Goal: Check status

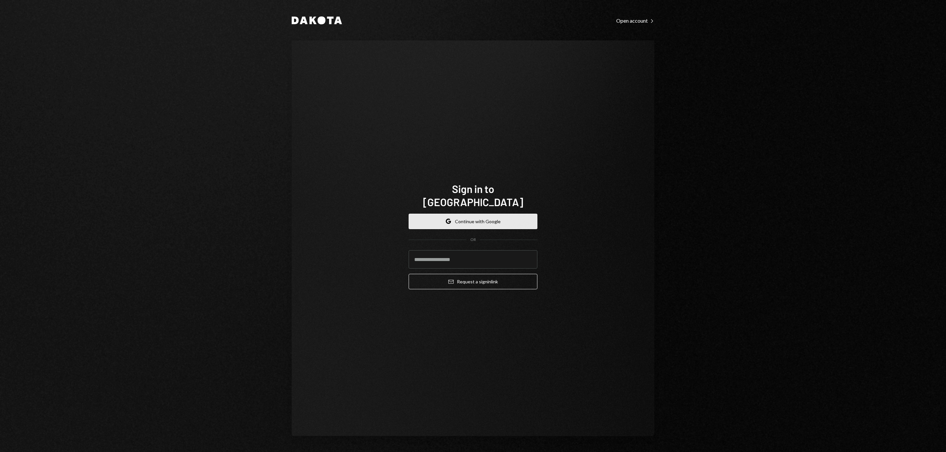
click at [483, 213] on button "Google Continue with Google" at bounding box center [473, 220] width 129 height 15
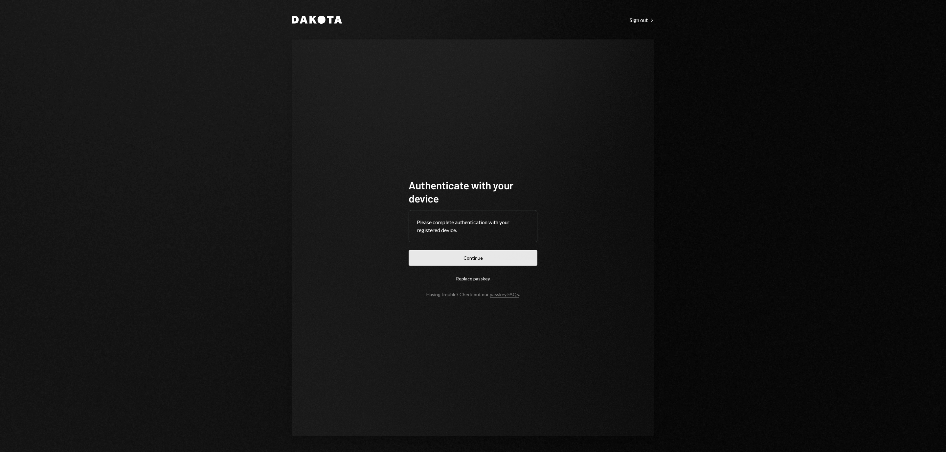
click at [503, 261] on button "Continue" at bounding box center [473, 257] width 129 height 15
click at [472, 256] on button "Continue" at bounding box center [473, 257] width 129 height 15
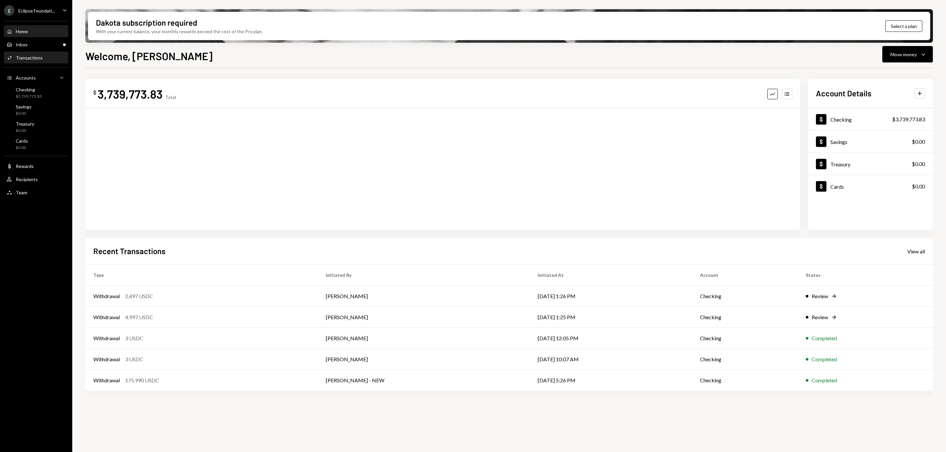
click at [39, 52] on div "Activities Transactions" at bounding box center [36, 57] width 59 height 11
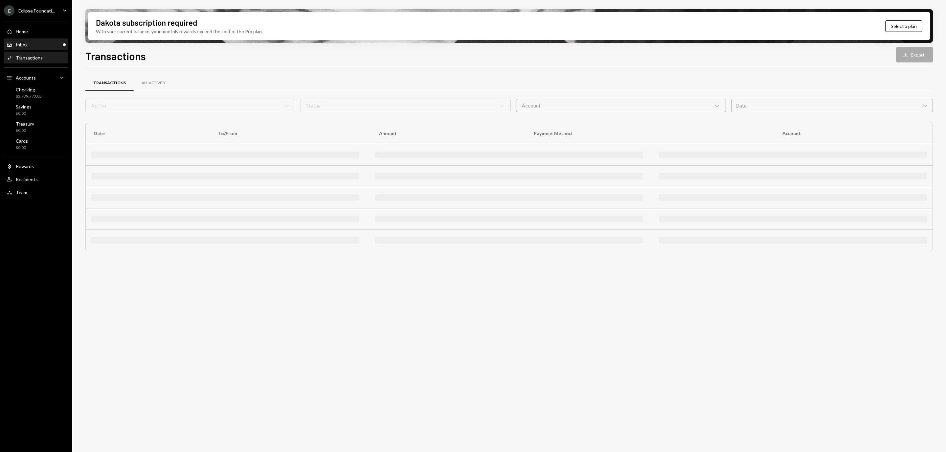
click at [38, 42] on div "Inbox Inbox" at bounding box center [36, 45] width 59 height 6
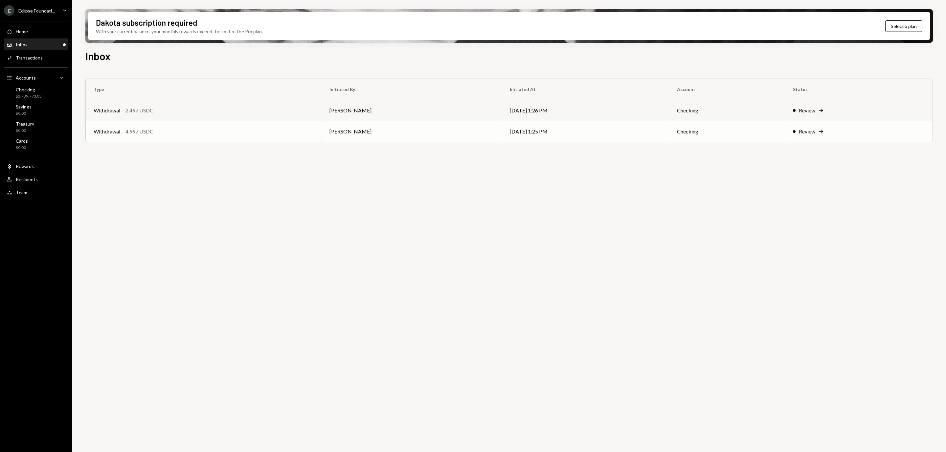
click at [824, 133] on icon "Right Arrow" at bounding box center [821, 131] width 7 height 7
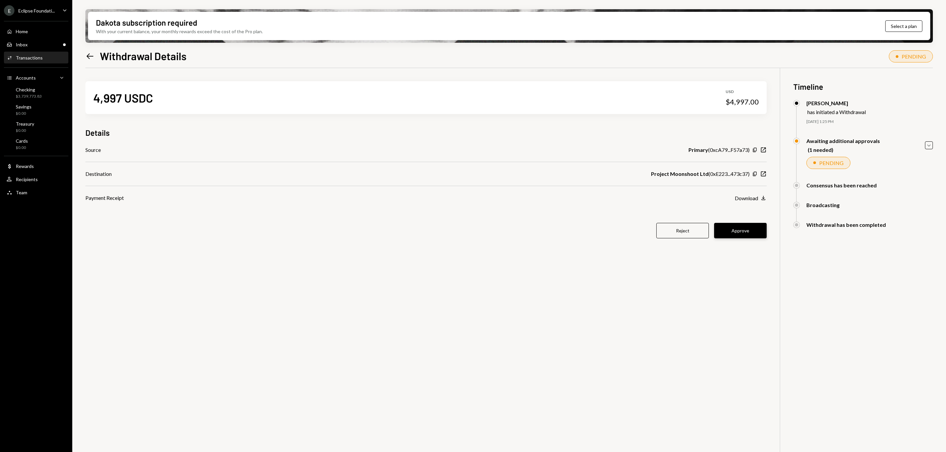
click at [750, 228] on button "Approve" at bounding box center [740, 230] width 53 height 15
click at [26, 40] on div "Inbox Inbox" at bounding box center [36, 44] width 59 height 11
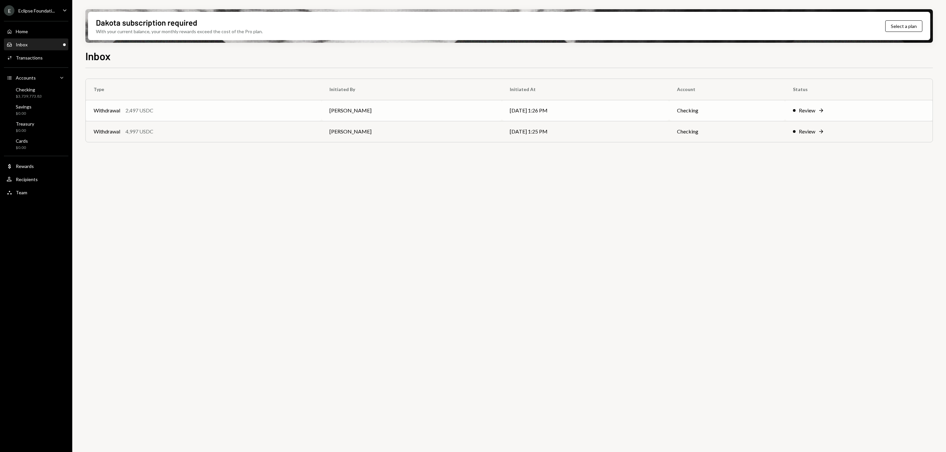
click at [807, 109] on div "Review" at bounding box center [807, 110] width 16 height 8
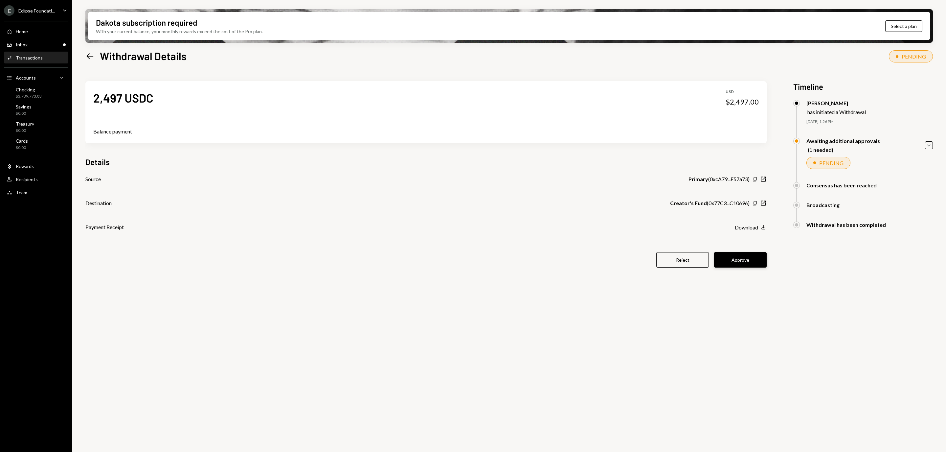
click at [740, 256] on button "Approve" at bounding box center [740, 259] width 53 height 15
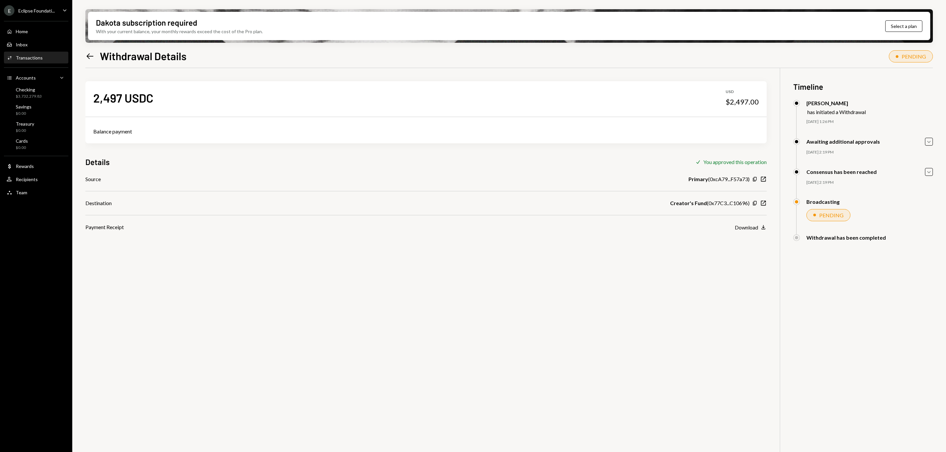
click at [472, 331] on div "2,497 USDC USD $2,497.00 Balance payment Details Check You approved this operat…" at bounding box center [508, 294] width 847 height 452
click at [28, 33] on div "Home Home" at bounding box center [36, 32] width 59 height 6
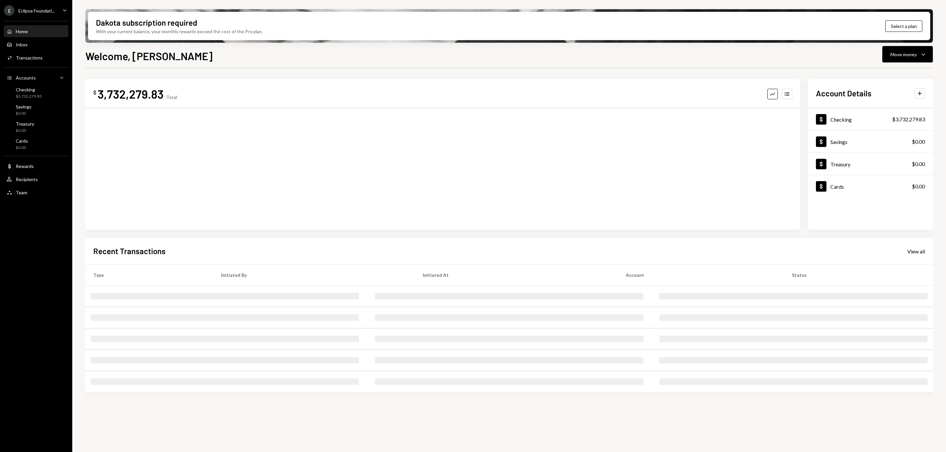
click at [35, 31] on div "Home Home" at bounding box center [36, 32] width 59 height 6
click at [37, 42] on div "Inbox Inbox" at bounding box center [36, 45] width 59 height 6
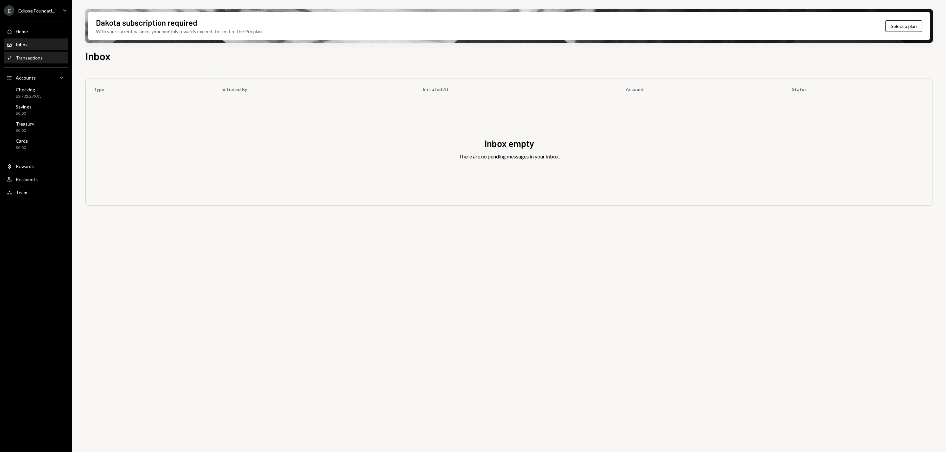
click at [37, 56] on div "Transactions" at bounding box center [29, 58] width 27 height 6
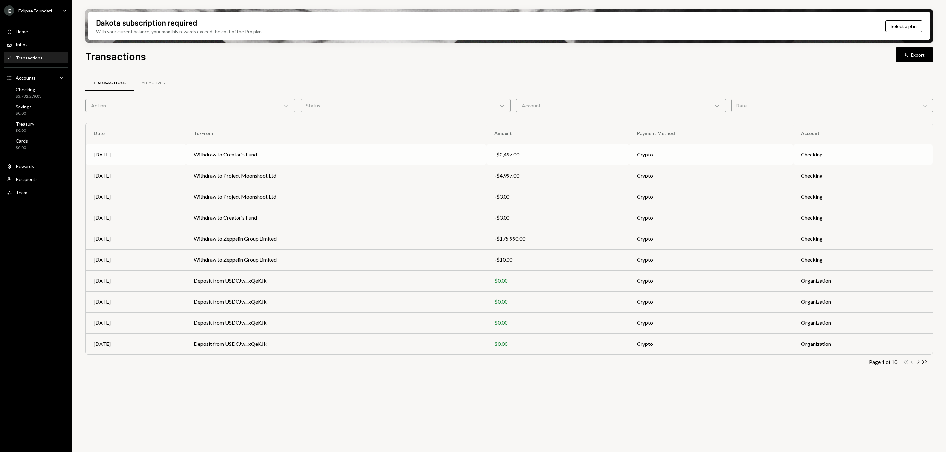
click at [398, 154] on td "Withdraw to Creator's Fund" at bounding box center [336, 154] width 301 height 21
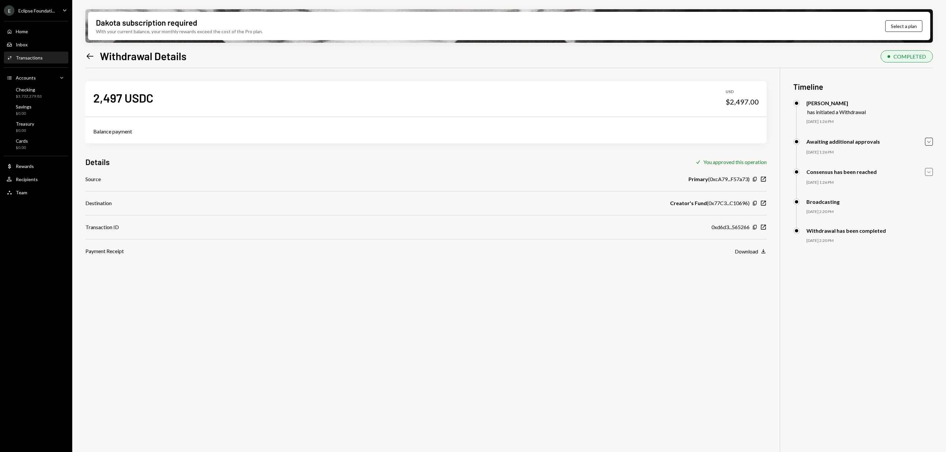
click at [927, 173] on icon "Caret Down" at bounding box center [928, 171] width 7 height 7
click at [927, 173] on icon "Caret Up" at bounding box center [928, 171] width 7 height 7
click at [927, 140] on icon "Caret Down" at bounding box center [928, 141] width 7 height 7
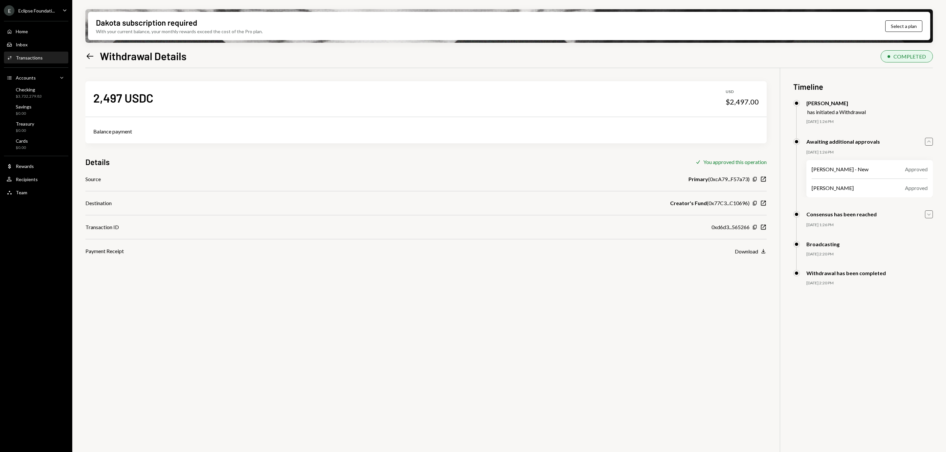
click at [927, 140] on icon "Caret Up" at bounding box center [928, 141] width 7 height 7
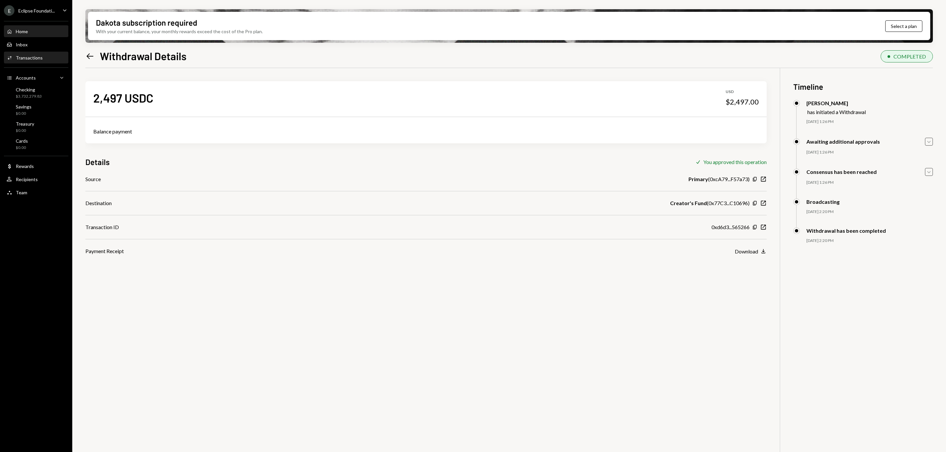
click at [36, 29] on div "Home Home" at bounding box center [36, 32] width 59 height 6
